Goal: Task Accomplishment & Management: Manage account settings

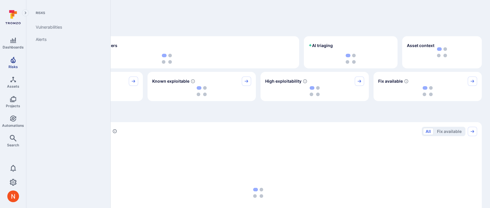
click at [14, 57] on icon "Risks" at bounding box center [13, 60] width 7 height 7
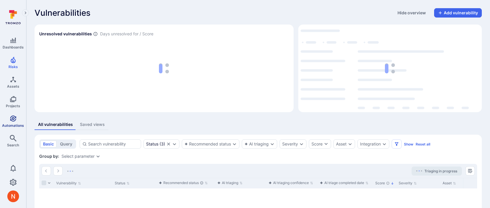
click at [17, 126] on span "Automations" at bounding box center [13, 126] width 22 height 4
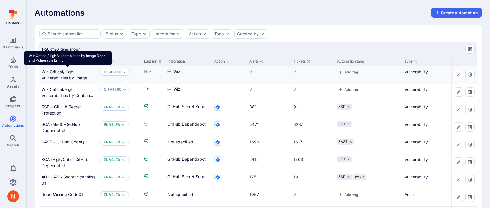
click at [62, 73] on link "Wiz Critical/High Vulnerabilities by Image Repo and Vulnerable Entity" at bounding box center [68, 77] width 52 height 17
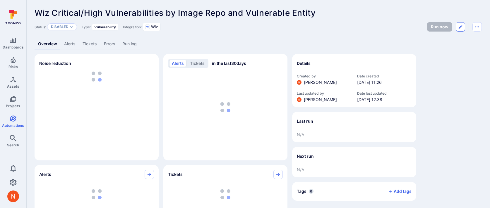
click at [460, 23] on button "Edit automation" at bounding box center [460, 26] width 9 height 9
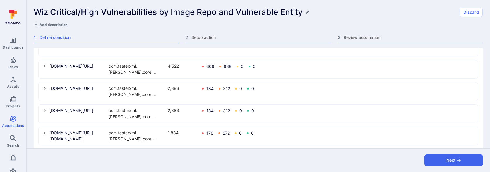
scroll to position [303, 0]
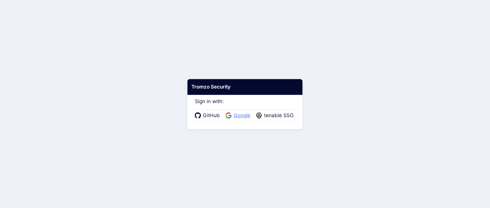
click at [238, 115] on span "Google" at bounding box center [242, 116] width 20 height 8
